Goal: Use online tool/utility

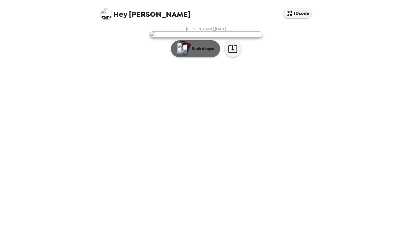
click at [201, 57] on button "Backdrops" at bounding box center [195, 48] width 49 height 17
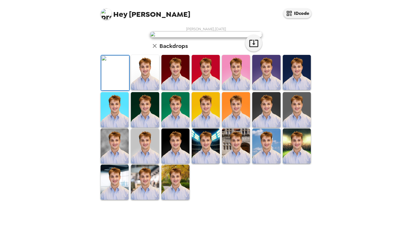
click at [299, 127] on img at bounding box center [297, 109] width 28 height 35
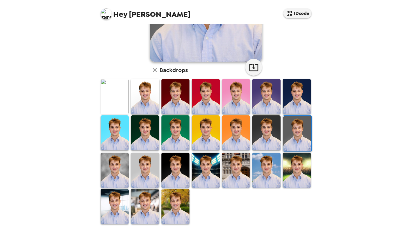
scroll to position [110, 0]
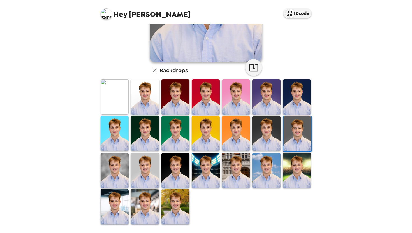
click at [151, 174] on img at bounding box center [145, 170] width 28 height 35
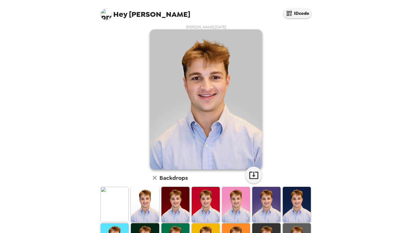
scroll to position [0, 0]
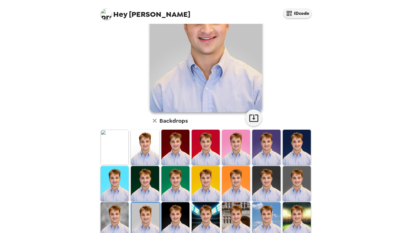
click at [275, 177] on img at bounding box center [266, 183] width 28 height 35
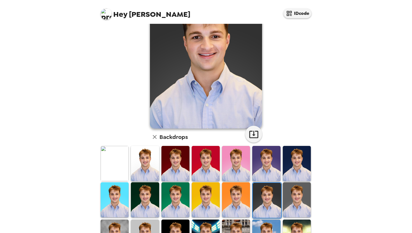
scroll to position [110, 0]
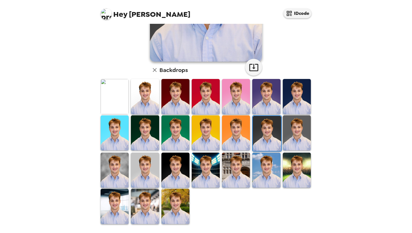
click at [304, 133] on img at bounding box center [297, 132] width 28 height 35
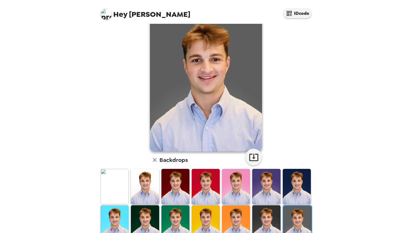
scroll to position [0, 0]
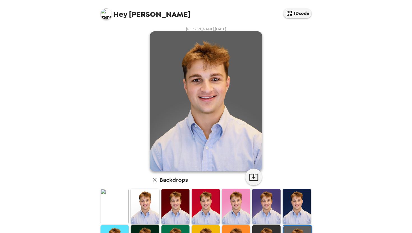
click at [295, 208] on img at bounding box center [297, 206] width 28 height 35
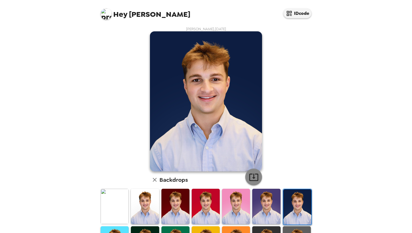
click at [255, 175] on icon "button" at bounding box center [254, 177] width 10 height 10
click at [200, 211] on img at bounding box center [206, 206] width 28 height 35
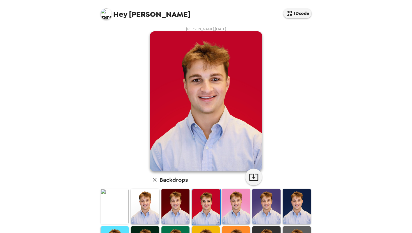
click at [174, 206] on img at bounding box center [175, 206] width 28 height 35
